Goal: Task Accomplishment & Management: Complete application form

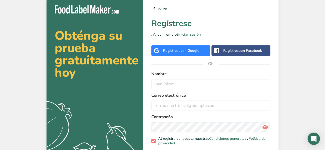
scroll to position [26, 0]
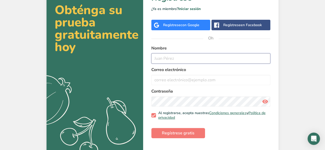
click at [191, 55] on input "text" at bounding box center [210, 58] width 119 height 10
type input "[PERSON_NAME]"
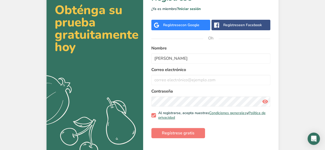
click at [182, 71] on font "Correo electrónico" at bounding box center [168, 70] width 35 height 6
click at [182, 80] on input "email" at bounding box center [210, 80] width 119 height 10
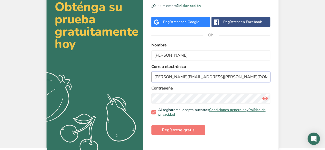
scroll to position [30, 0]
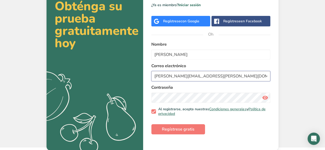
type input "[PERSON_NAME][EMAIL_ADDRESS][PERSON_NAME][DOMAIN_NAME]"
click at [174, 127] on font "Regístrese gratis" at bounding box center [178, 130] width 33 height 6
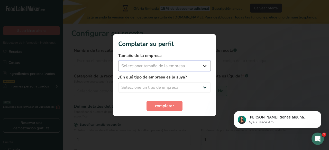
click at [202, 64] on select "Seleccionar tamaño de la empresa Menos de 10 empleados De 10 a 50 empleados De …" at bounding box center [164, 66] width 93 height 10
select select "1"
click at [118, 61] on select "Seleccionar tamaño de la empresa Menos de 10 empleados De 10 a 50 empleados De …" at bounding box center [164, 66] width 93 height 10
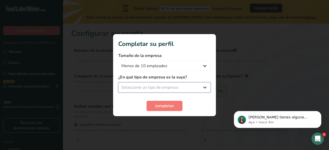
click at [176, 88] on select "Seleccione un tipo de empresa Fabricante de alimentos envasados Restaurante y c…" at bounding box center [164, 88] width 93 height 10
select select "4"
click at [118, 83] on select "Seleccione un tipo de empresa Fabricante de alimentos envasados Restaurante y c…" at bounding box center [164, 88] width 93 height 10
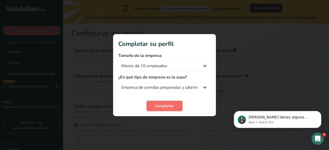
click at [162, 106] on font "completar" at bounding box center [164, 106] width 19 height 6
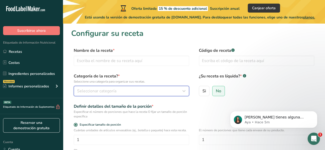
click at [187, 92] on icon "button" at bounding box center [184, 91] width 6 height 9
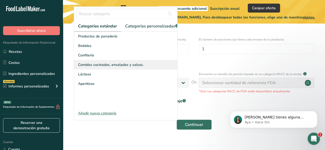
scroll to position [98, 0]
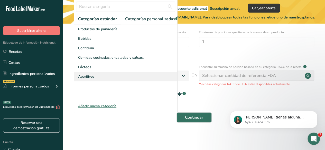
click at [91, 79] on font "Aperitivos" at bounding box center [86, 76] width 16 height 5
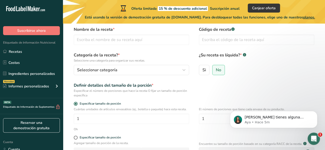
scroll to position [0, 0]
